Goal: Find specific page/section: Find specific page/section

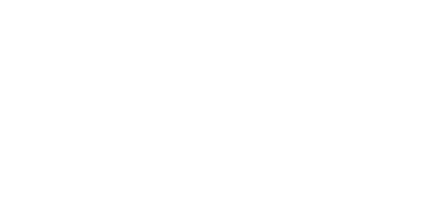
select select "*"
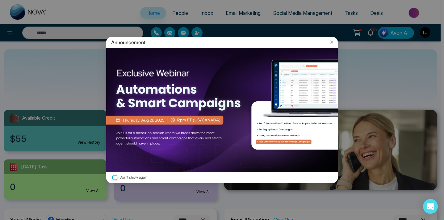
click at [332, 43] on icon at bounding box center [331, 42] width 6 height 6
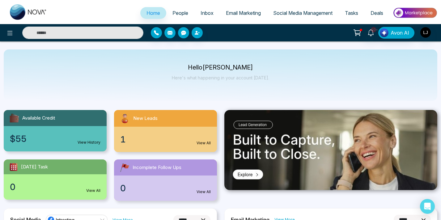
click at [292, 33] on div "10+ Avon AI" at bounding box center [349, 33] width 176 height 12
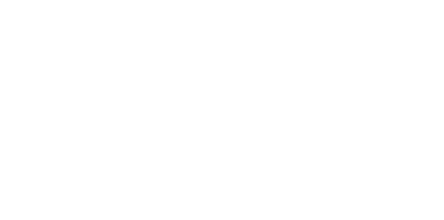
select select "*"
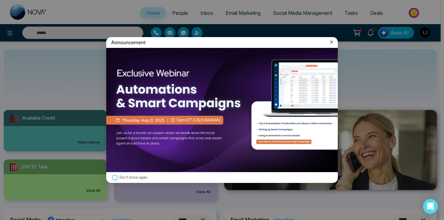
click at [332, 41] on icon at bounding box center [331, 42] width 6 height 6
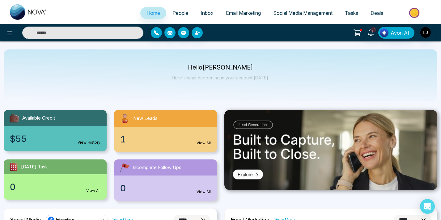
click at [298, 16] on link "Social Media Management" at bounding box center [303, 13] width 72 height 12
